Goal: Check status

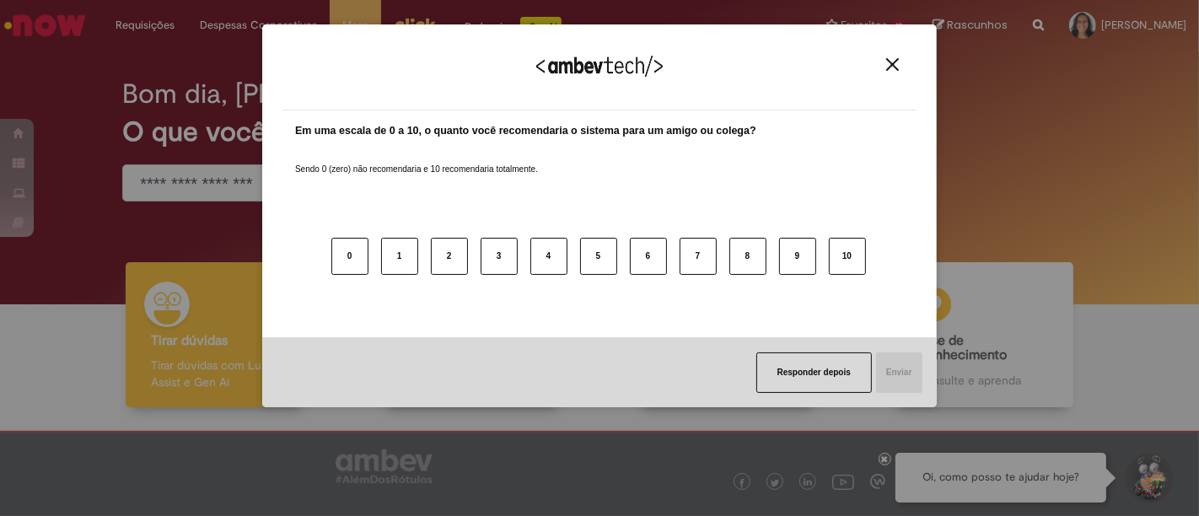
click at [889, 62] on img "Close" at bounding box center [892, 64] width 13 height 13
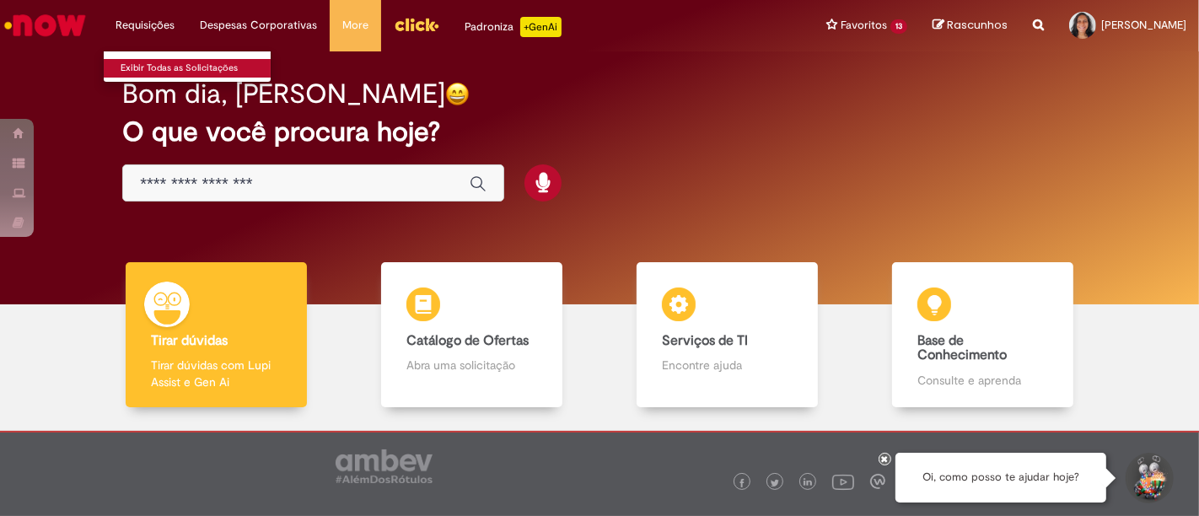
click at [183, 72] on link "Exibir Todas as Solicitações" at bounding box center [197, 68] width 186 height 19
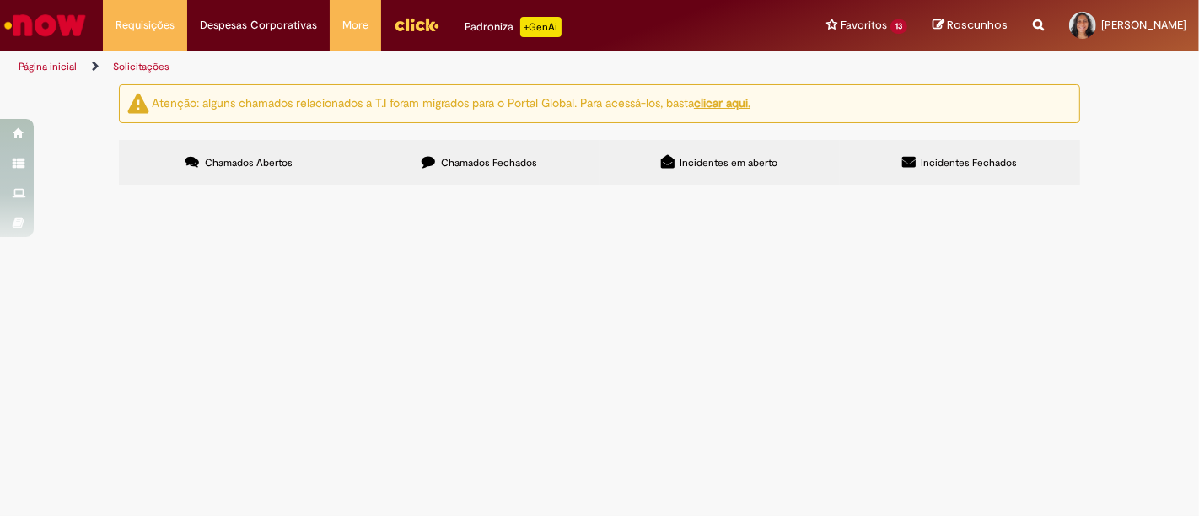
click at [508, 176] on label "Chamados Fechados" at bounding box center [479, 163] width 240 height 46
drag, startPoint x: 462, startPoint y: 133, endPoint x: 170, endPoint y: 123, distance: 292.0
drag, startPoint x: 170, startPoint y: 123, endPoint x: 729, endPoint y: 136, distance: 559.2
click at [0, 0] on td at bounding box center [0, 0] width 0 height 0
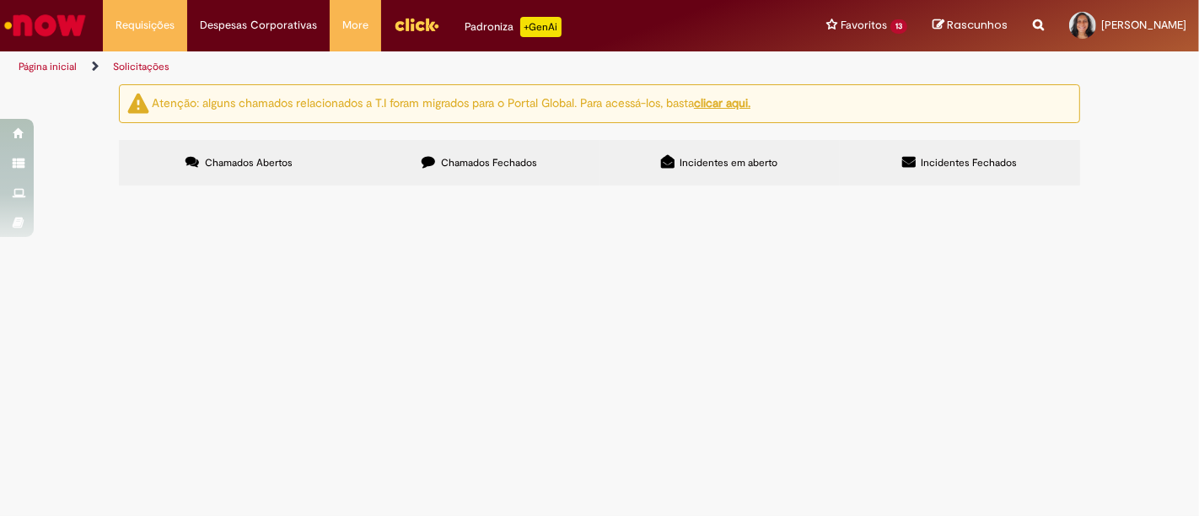
click at [0, 0] on td "Vale Transporte ([GEOGRAPHIC_DATA])" at bounding box center [0, 0] width 0 height 0
click at [0, 0] on span "Vale Transporte ([GEOGRAPHIC_DATA])" at bounding box center [0, 0] width 0 height 0
click at [541, 153] on label "Chamados Fechados" at bounding box center [479, 163] width 240 height 46
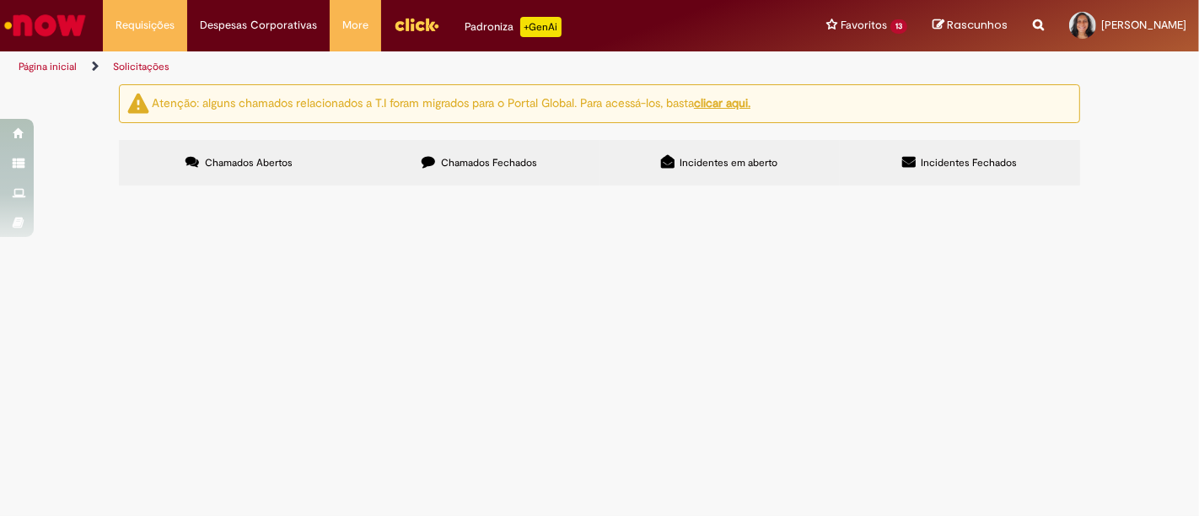
drag, startPoint x: 234, startPoint y: 329, endPoint x: 170, endPoint y: 268, distance: 88.3
drag, startPoint x: 170, startPoint y: 268, endPoint x: 636, endPoint y: 282, distance: 466.5
click at [0, 0] on td "Olá solicito acesso a plataforma." at bounding box center [0, 0] width 0 height 0
click at [0, 0] on span "Olá solicito acesso a plataforma." at bounding box center [0, 0] width 0 height 0
click at [0, 0] on td "Vale Transporte ([GEOGRAPHIC_DATA])" at bounding box center [0, 0] width 0 height 0
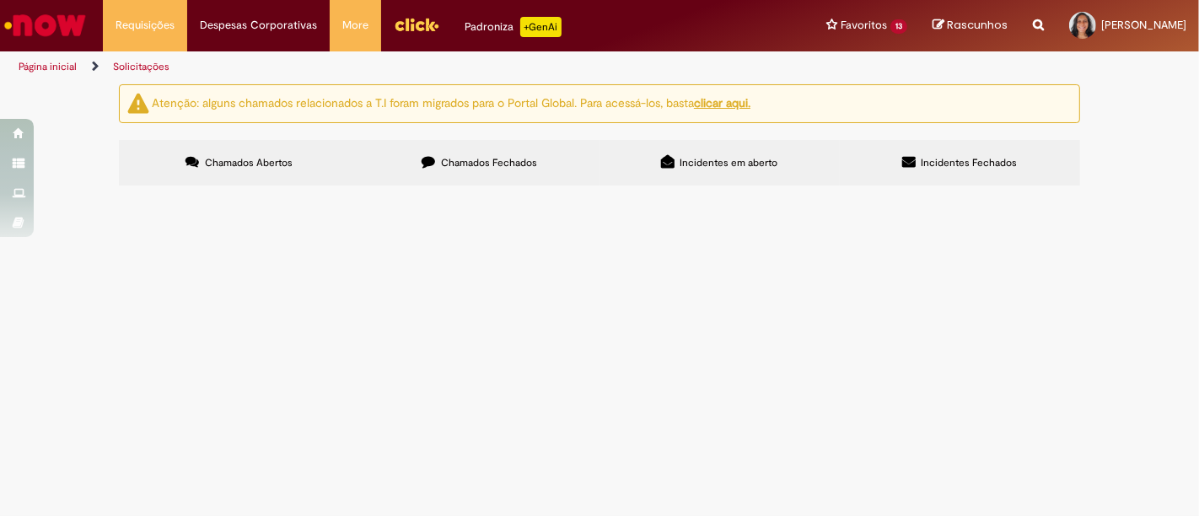
click at [443, 170] on label "Chamados Fechados" at bounding box center [479, 163] width 240 height 46
click at [0, 0] on span "Vale Transporte ([GEOGRAPHIC_DATA])" at bounding box center [0, 0] width 0 height 0
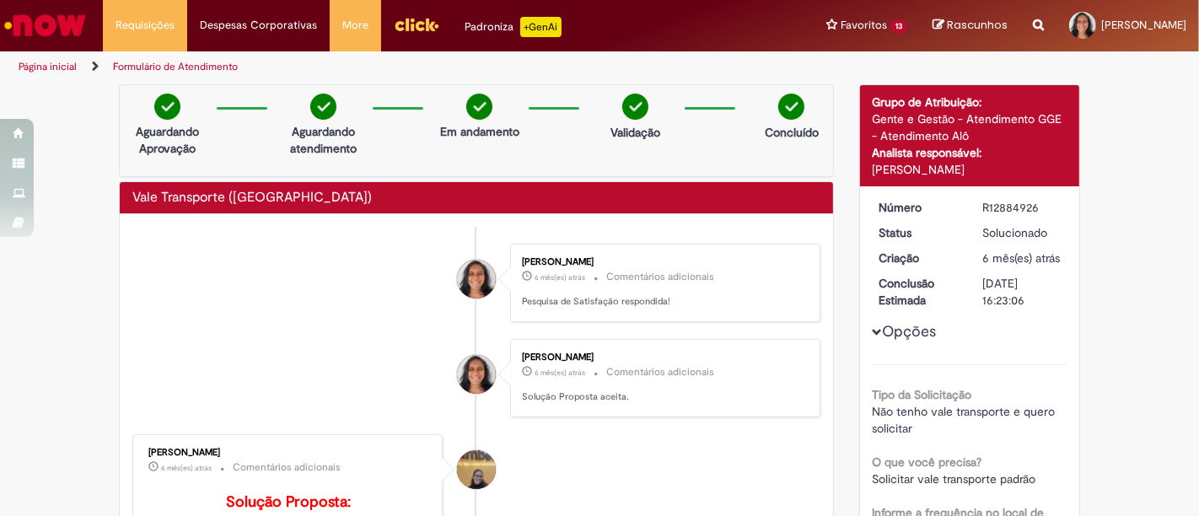
drag, startPoint x: 640, startPoint y: 498, endPoint x: 451, endPoint y: 293, distance: 278.7
click at [451, 293] on li "[PERSON_NAME] 6 mês(es) atrás 6 meses atrás Comentários adicionais Pesquisa de …" at bounding box center [476, 283] width 688 height 78
